Goal: Transaction & Acquisition: Purchase product/service

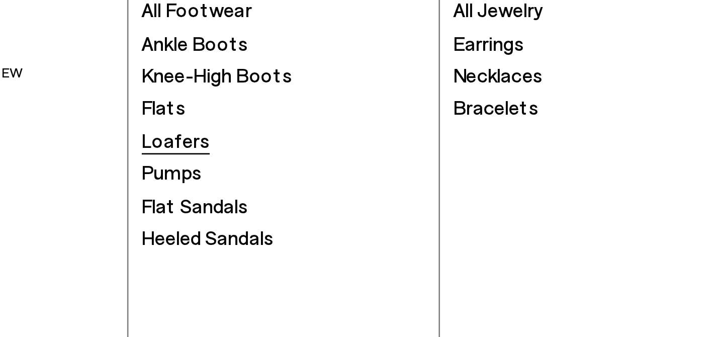
click at [145, 155] on span "Loafers" at bounding box center [141, 154] width 26 height 9
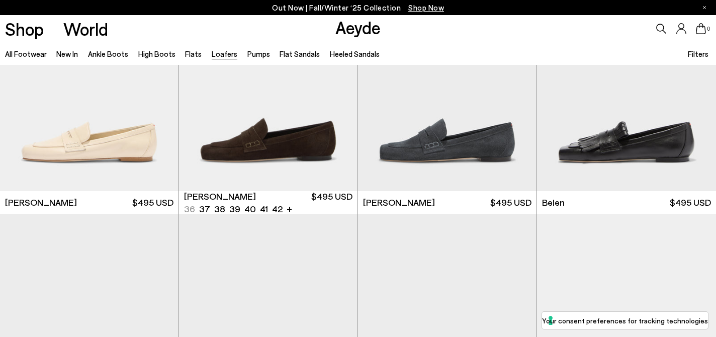
scroll to position [347, 0]
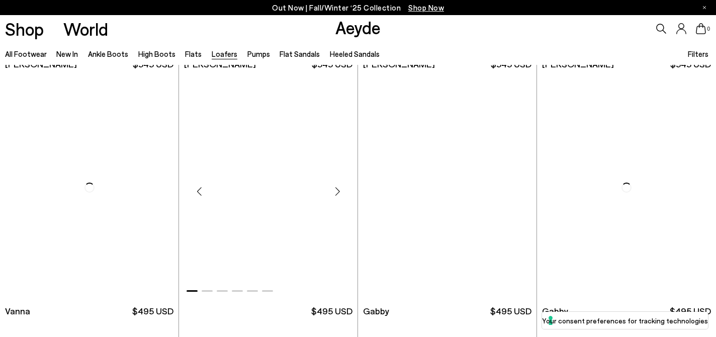
scroll to position [1427, 0]
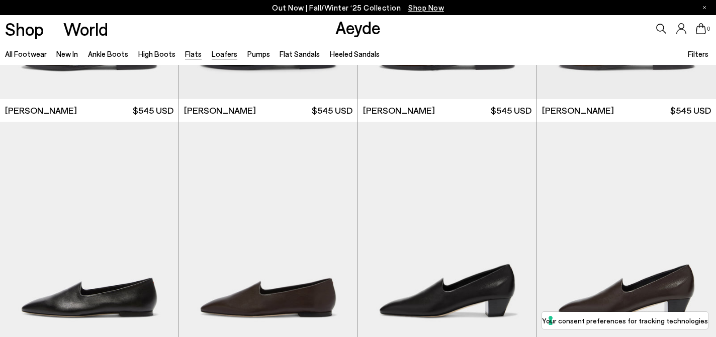
click at [190, 54] on link "Flats" at bounding box center [193, 53] width 17 height 9
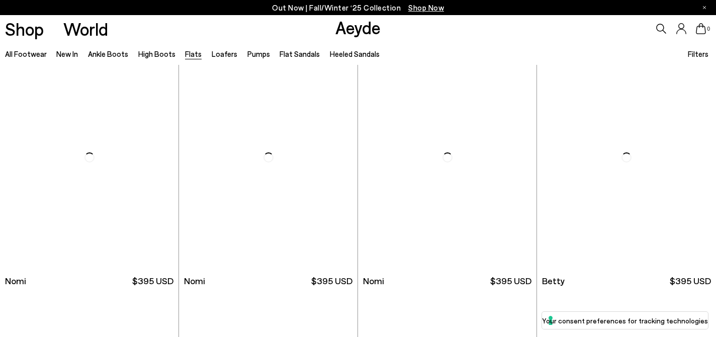
scroll to position [518, 0]
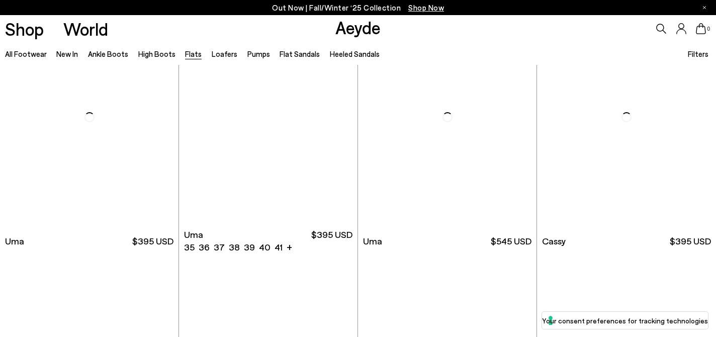
scroll to position [1302, 0]
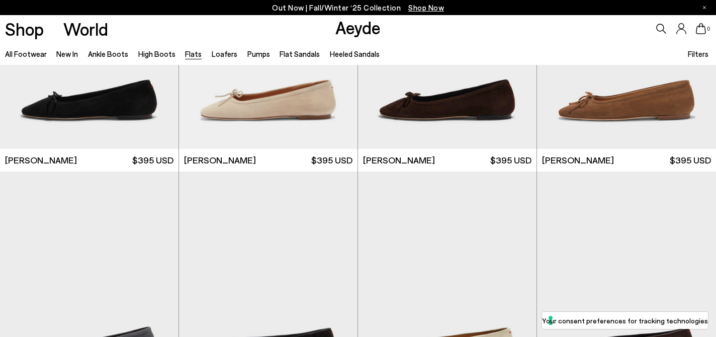
scroll to position [2871, 0]
